Goal: Information Seeking & Learning: Learn about a topic

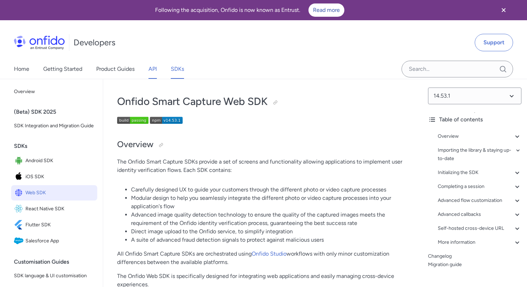
click at [157, 74] on link "API" at bounding box center [153, 69] width 8 height 20
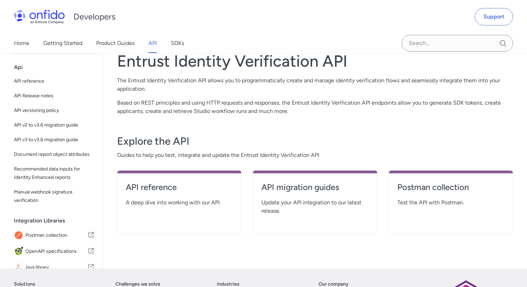
scroll to position [47, 0]
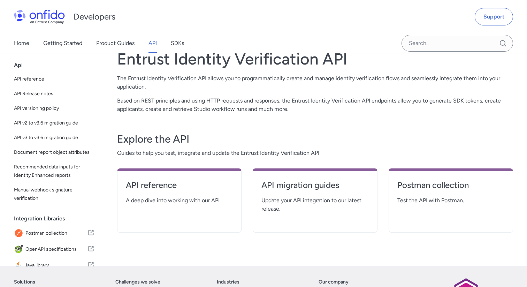
click at [382, 81] on p "The Entrust Identity Verification API allows you to programmatically create and…" at bounding box center [315, 82] width 396 height 17
click at [170, 188] on h4 "API reference" at bounding box center [179, 185] width 107 height 11
select select "http"
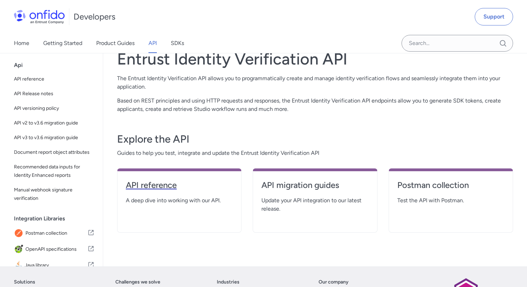
select select "http"
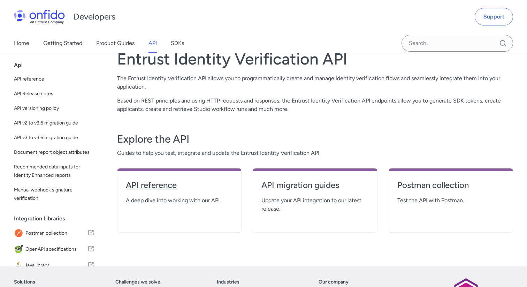
select select "http"
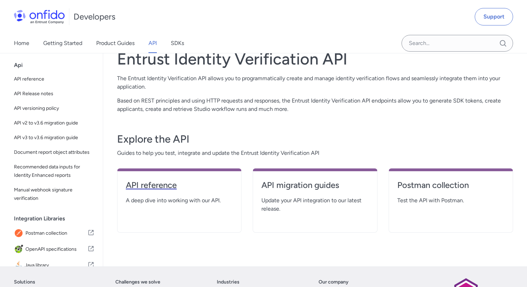
select select "http"
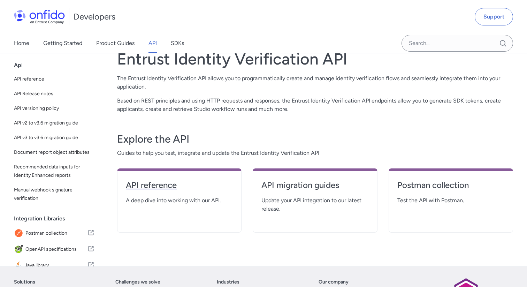
select select "http"
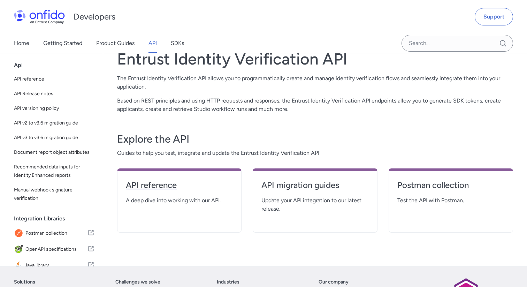
select select "http"
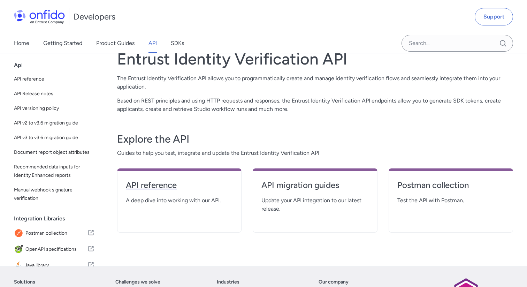
select select "http"
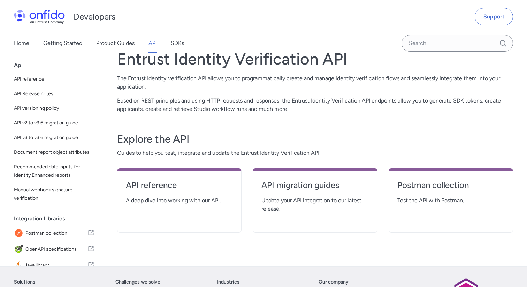
select select "http"
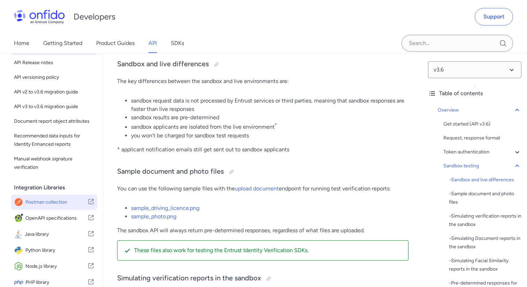
scroll to position [52, 0]
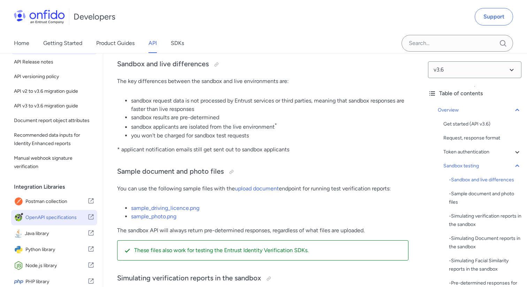
click at [58, 216] on span "OpenAPI specifications" at bounding box center [56, 218] width 62 height 10
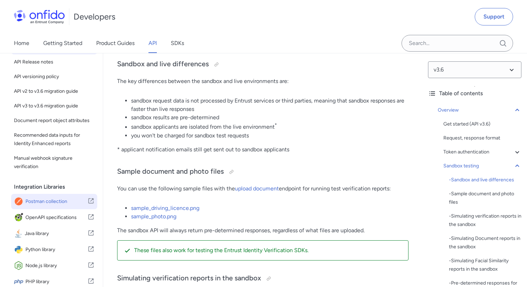
click at [51, 204] on span "Postman collection" at bounding box center [56, 202] width 62 height 10
